Goal: Task Accomplishment & Management: Use online tool/utility

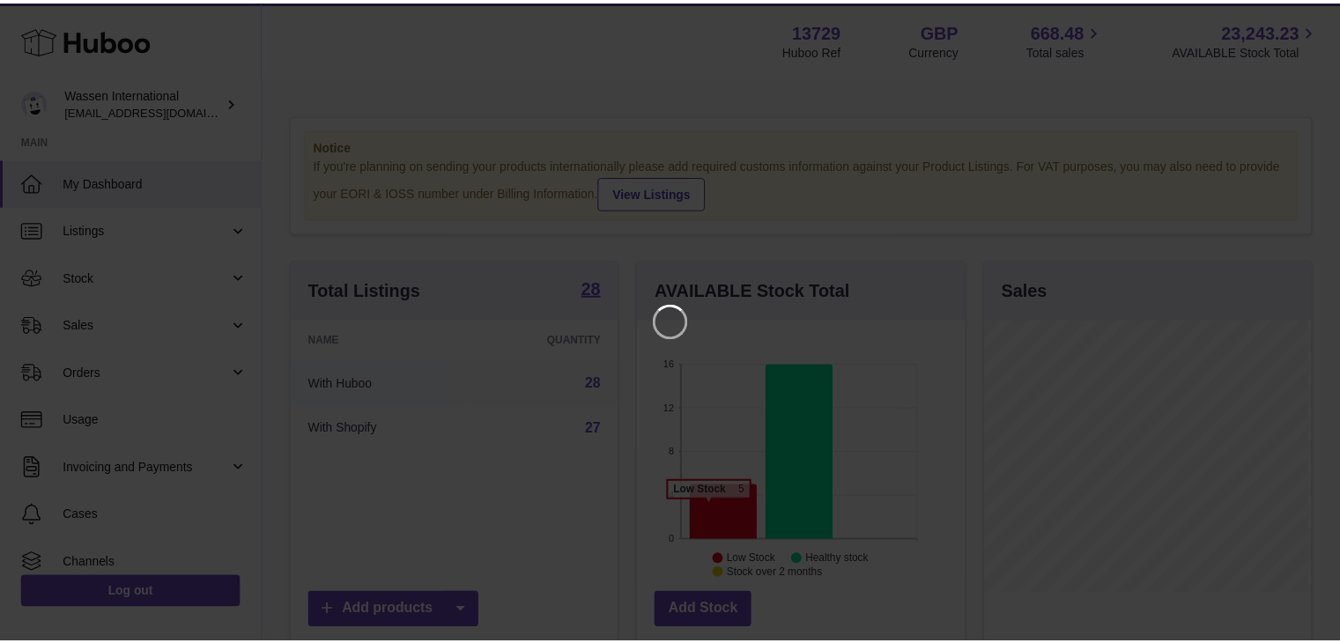
scroll to position [275, 330]
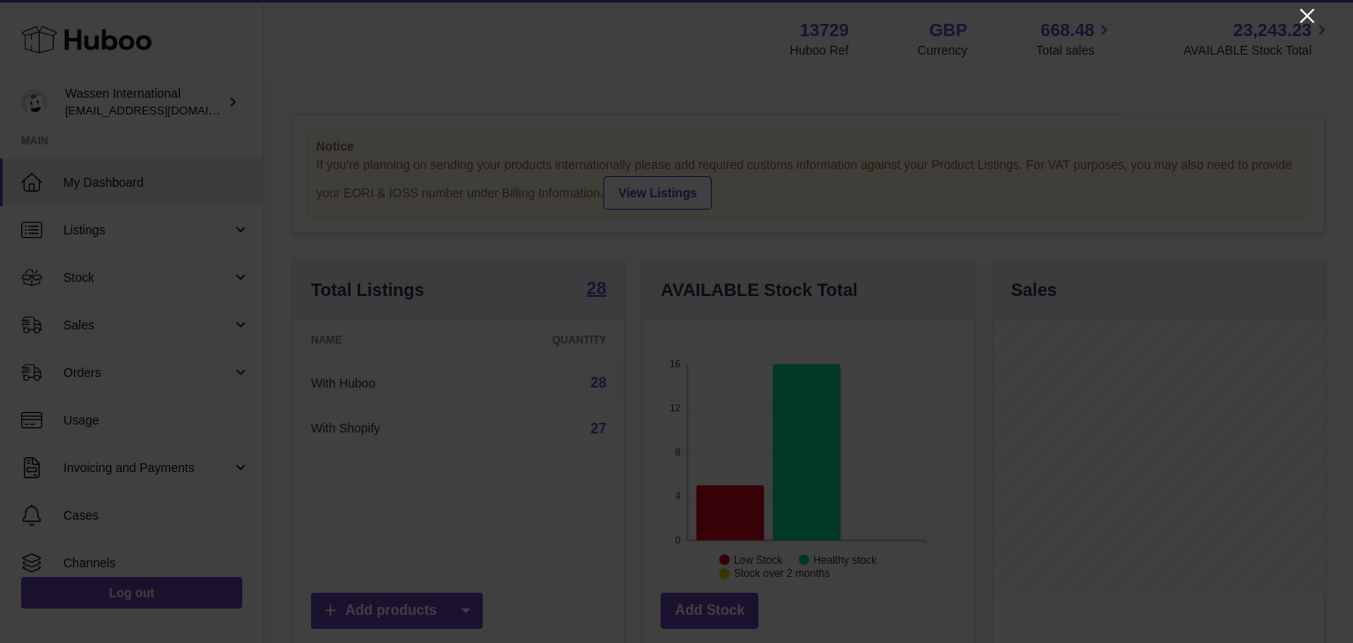
click at [1301, 12] on icon "Close" at bounding box center [1307, 15] width 21 height 21
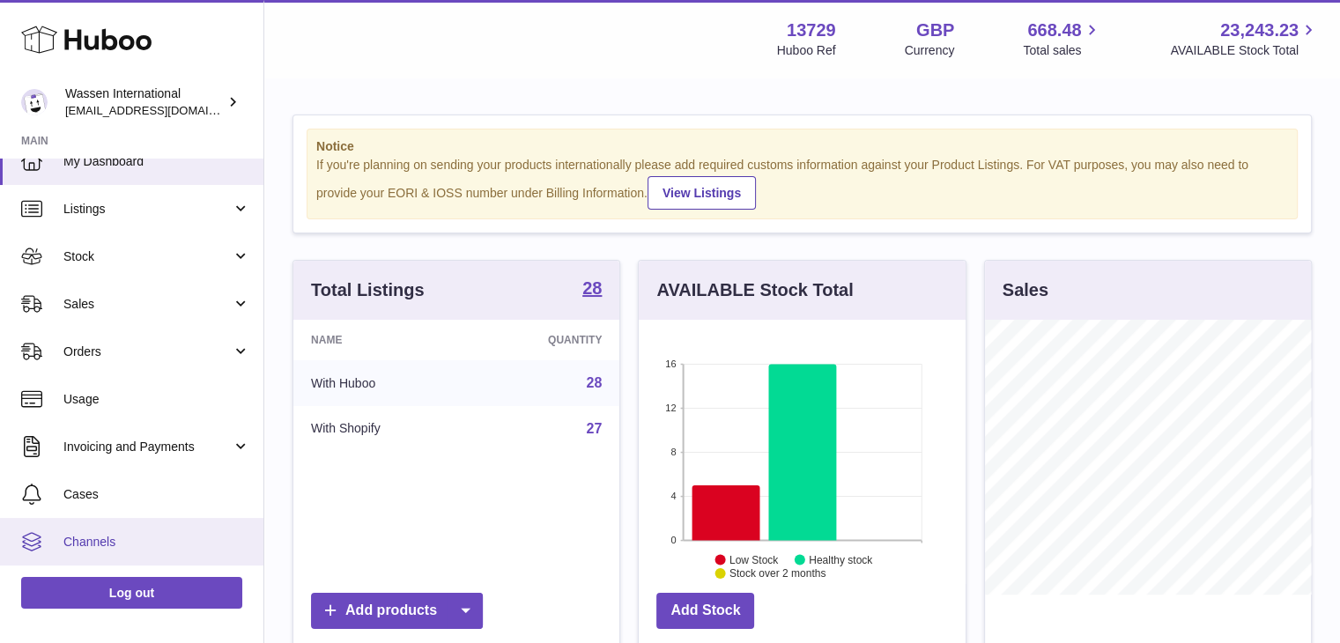
scroll to position [0, 0]
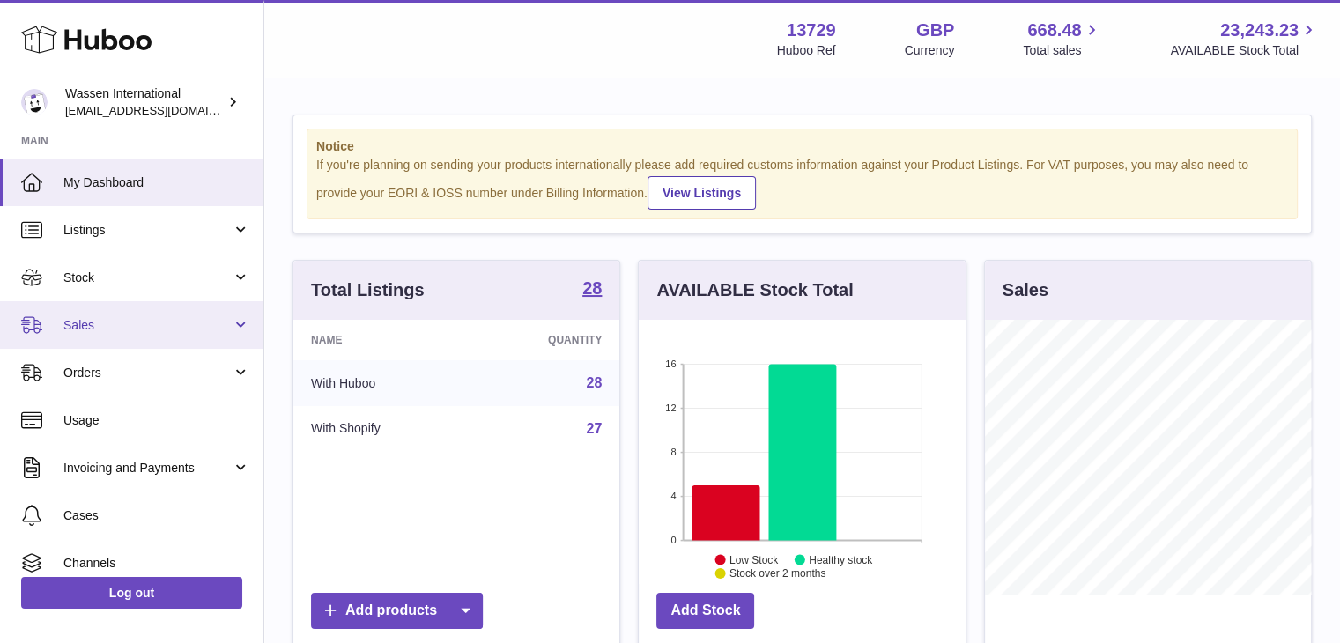
click at [182, 317] on span "Sales" at bounding box center [147, 325] width 168 height 17
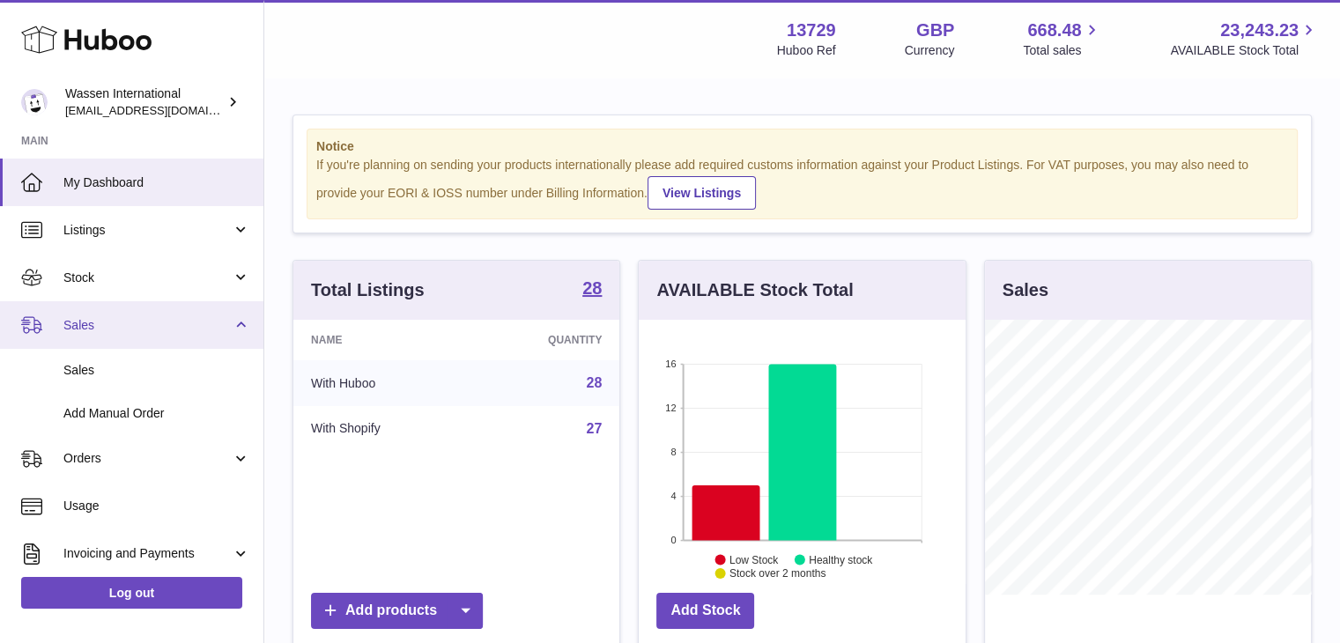
click at [182, 317] on span "Sales" at bounding box center [147, 325] width 168 height 17
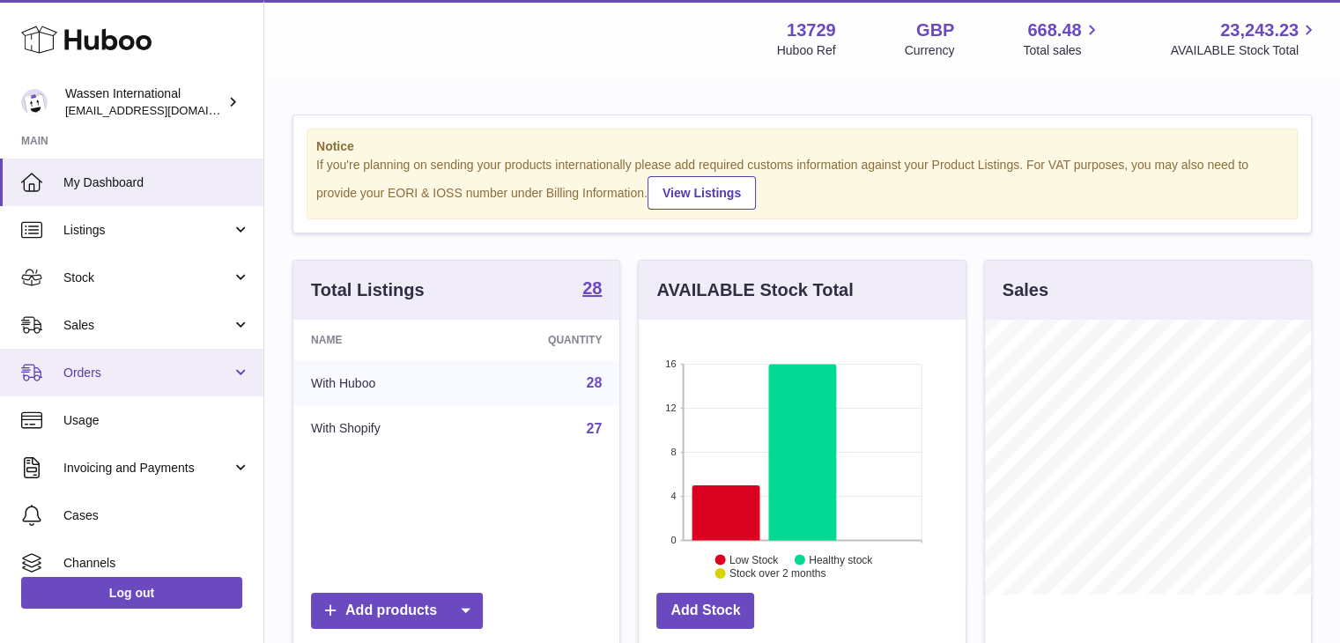
click at [186, 362] on link "Orders" at bounding box center [131, 373] width 263 height 48
click at [176, 369] on span "Orders" at bounding box center [147, 373] width 168 height 17
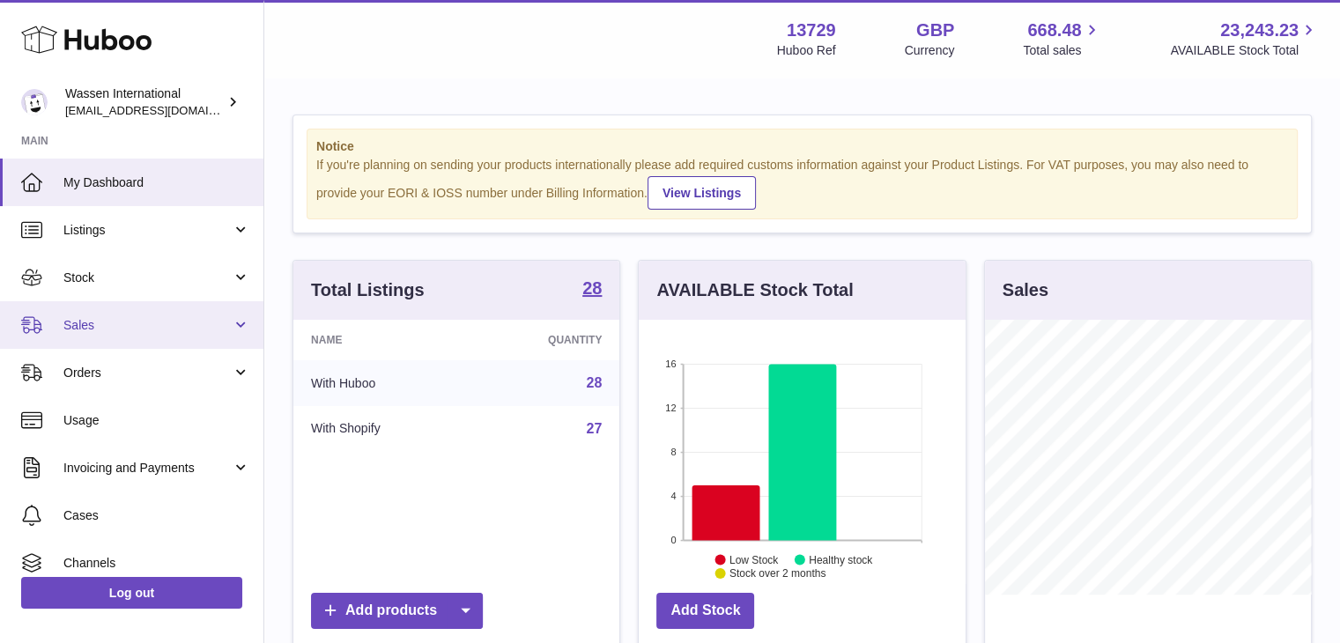
click at [176, 332] on span "Sales" at bounding box center [147, 325] width 168 height 17
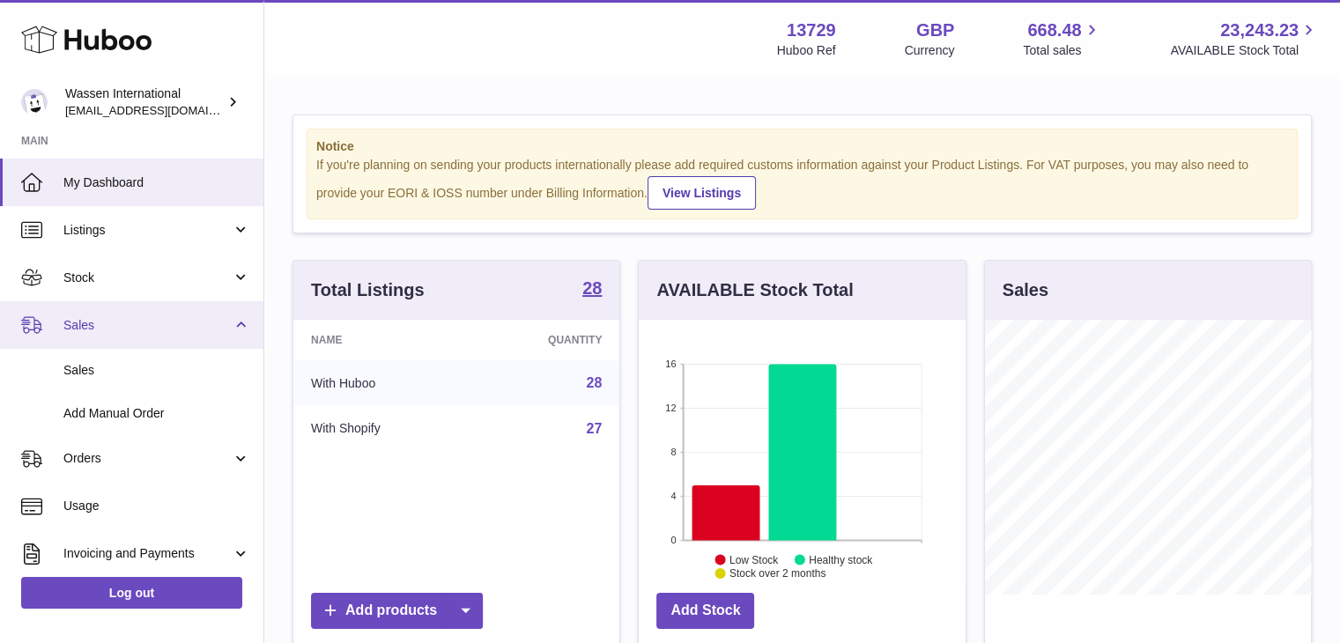
click at [176, 332] on span "Sales" at bounding box center [147, 325] width 168 height 17
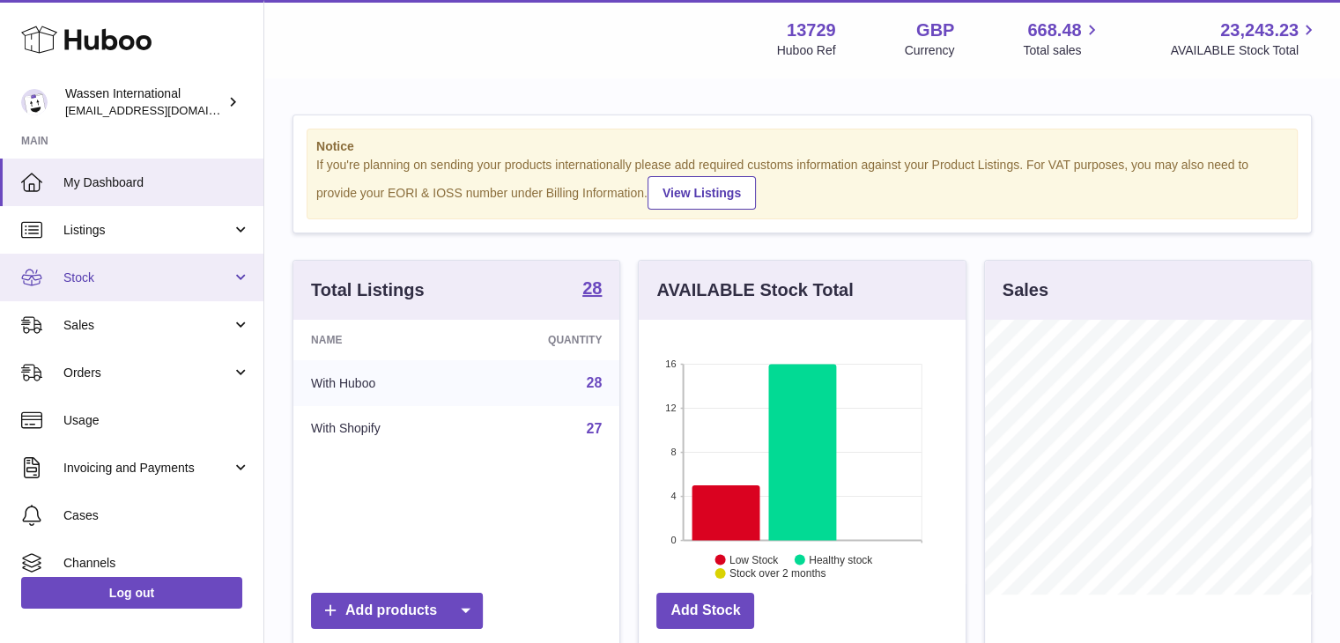
click at [183, 293] on link "Stock" at bounding box center [131, 278] width 263 height 48
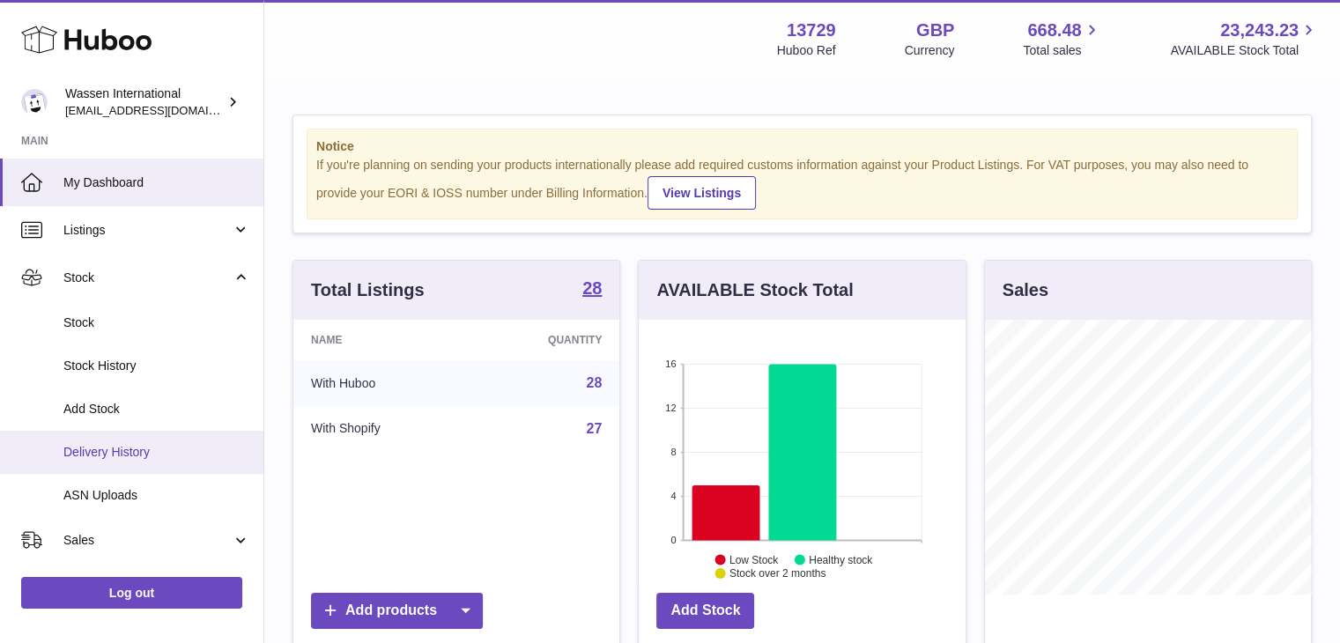
click at [176, 444] on span "Delivery History" at bounding box center [156, 452] width 187 height 17
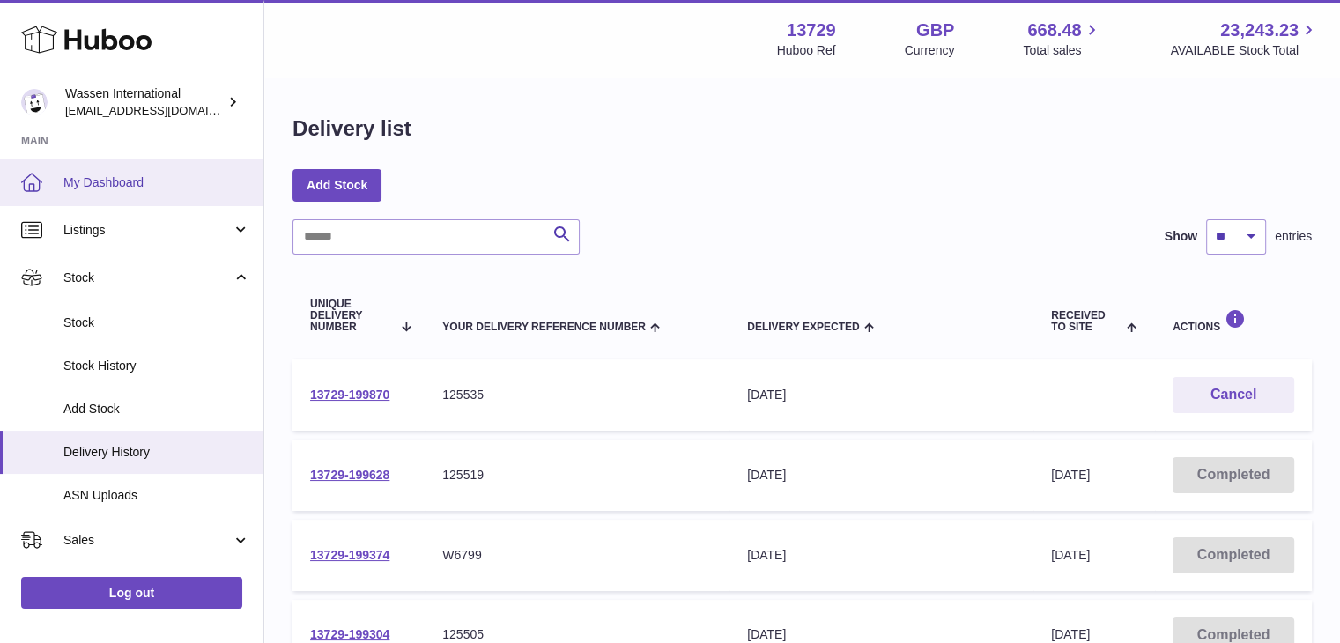
click at [147, 185] on span "My Dashboard" at bounding box center [156, 182] width 187 height 17
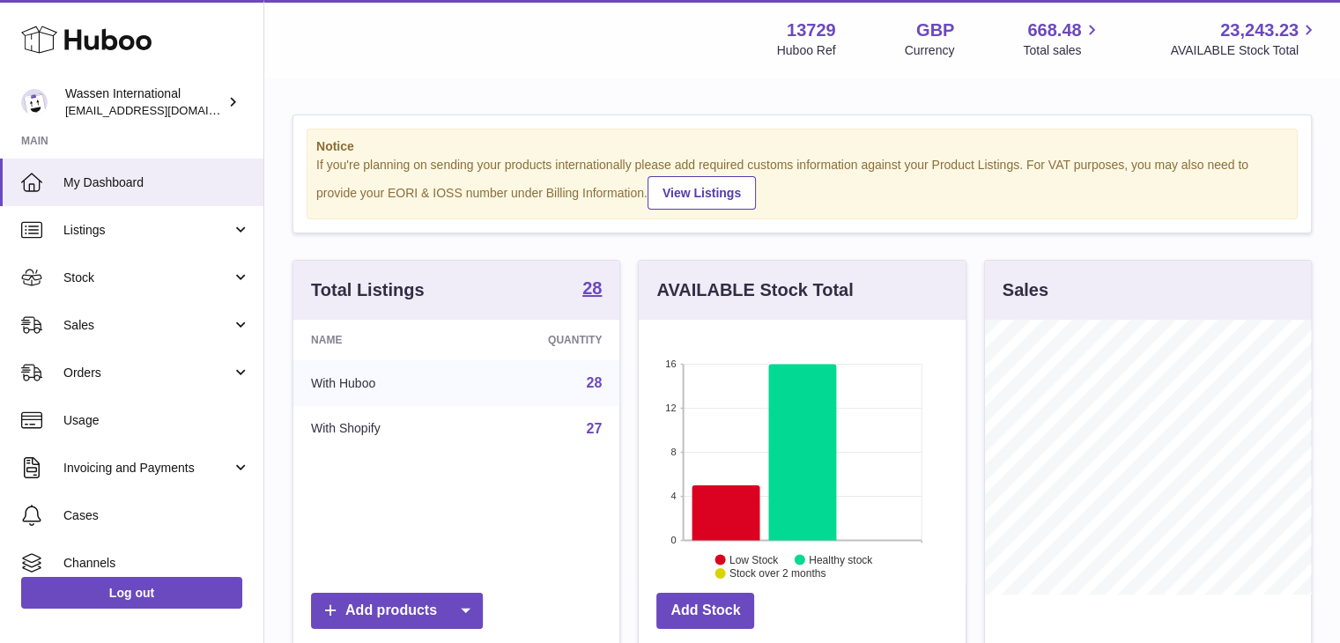
scroll to position [275, 327]
click at [717, 520] on icon at bounding box center [727, 513] width 68 height 56
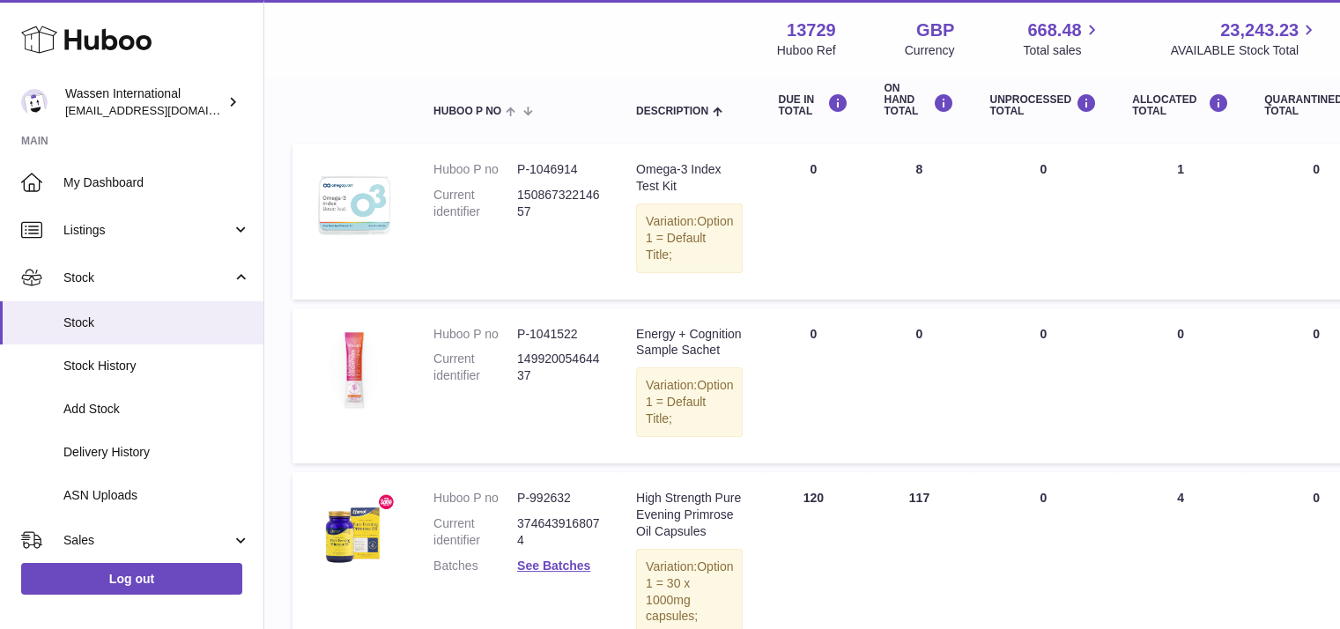
scroll to position [176, 0]
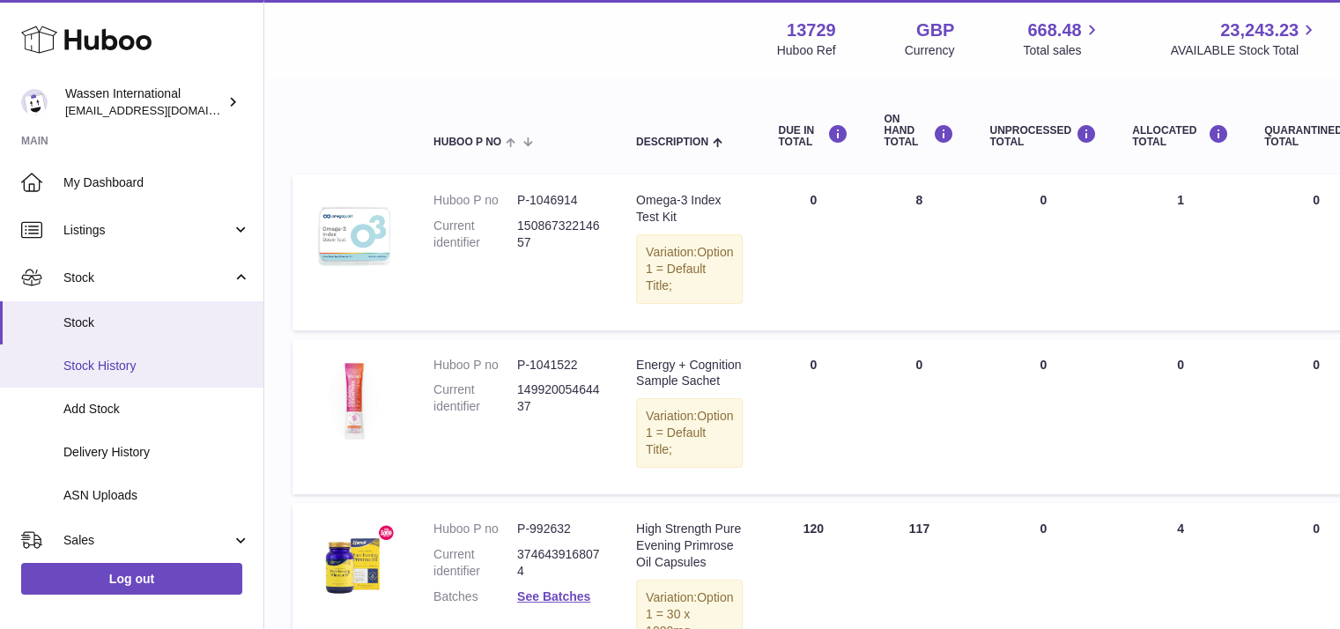
click at [145, 373] on span "Stock History" at bounding box center [156, 366] width 187 height 17
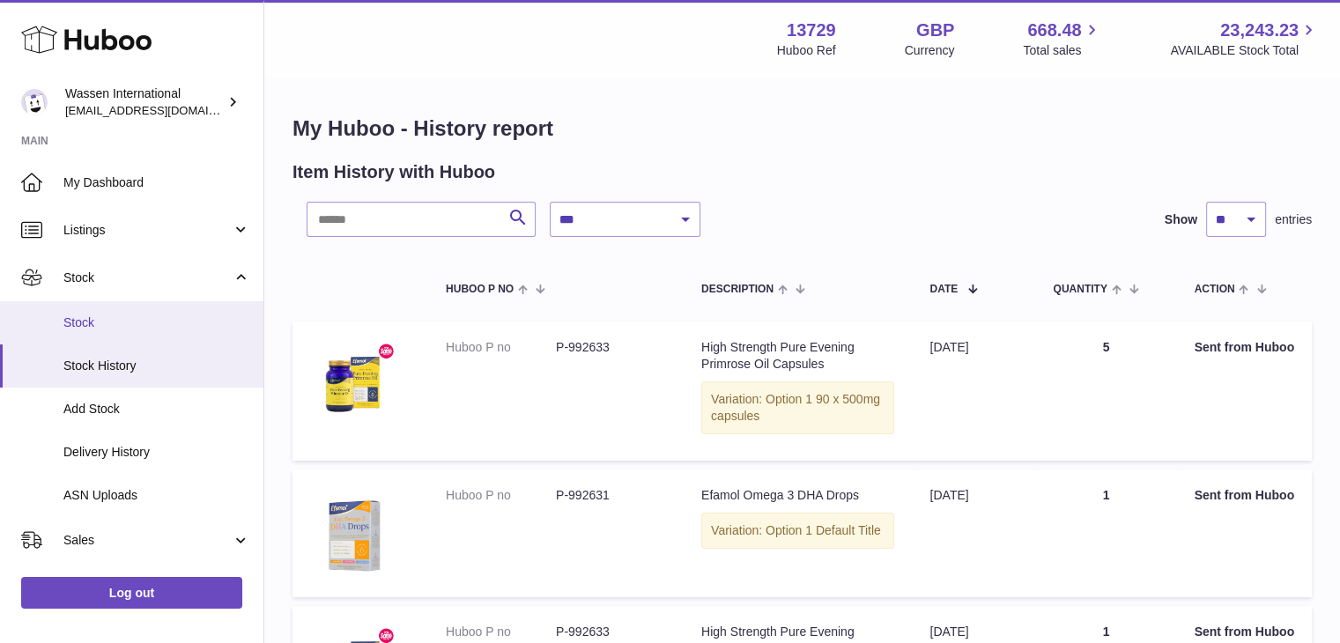
click at [100, 319] on span "Stock" at bounding box center [156, 323] width 187 height 17
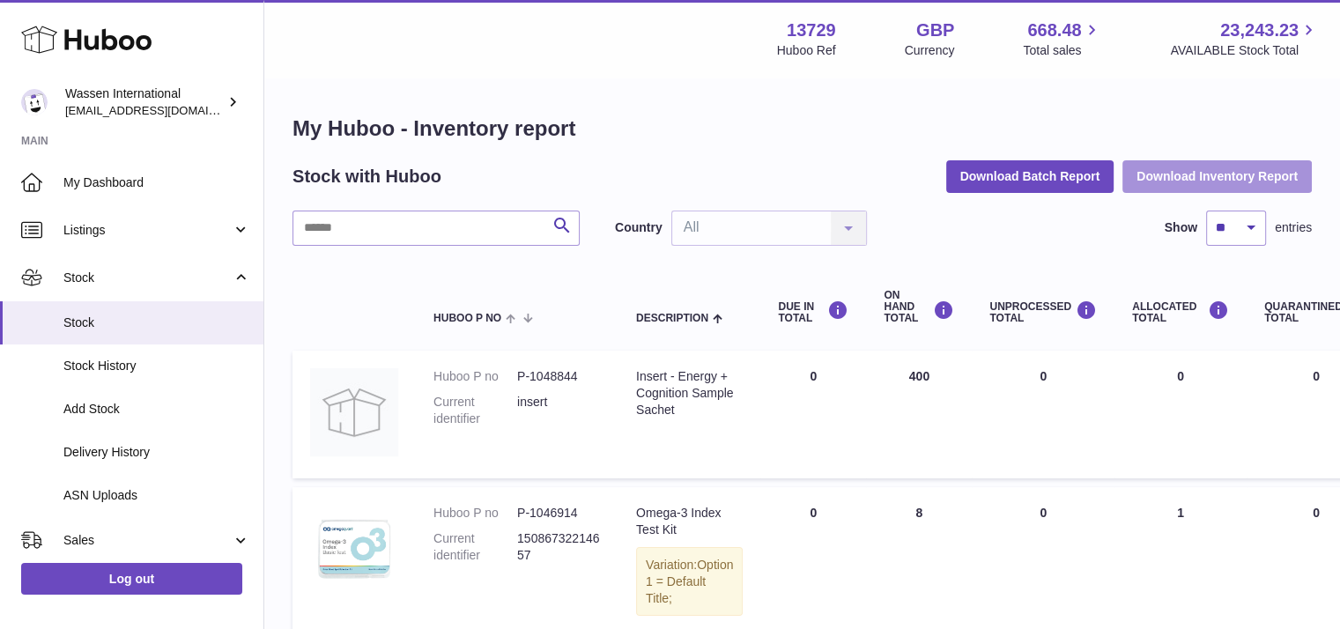
click at [1230, 174] on button "Download Inventory Report" at bounding box center [1217, 176] width 189 height 32
